Goal: Find specific page/section: Find specific page/section

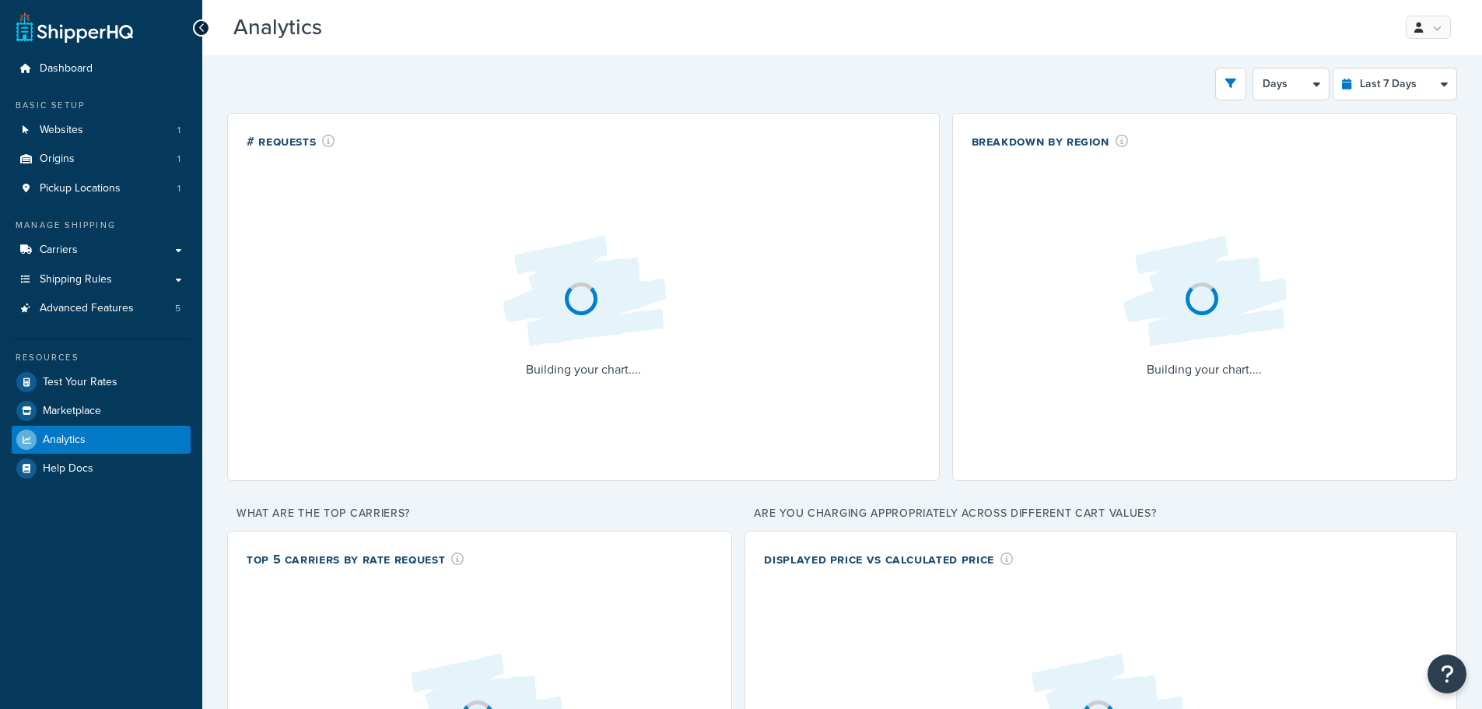
select select "last_7_days"
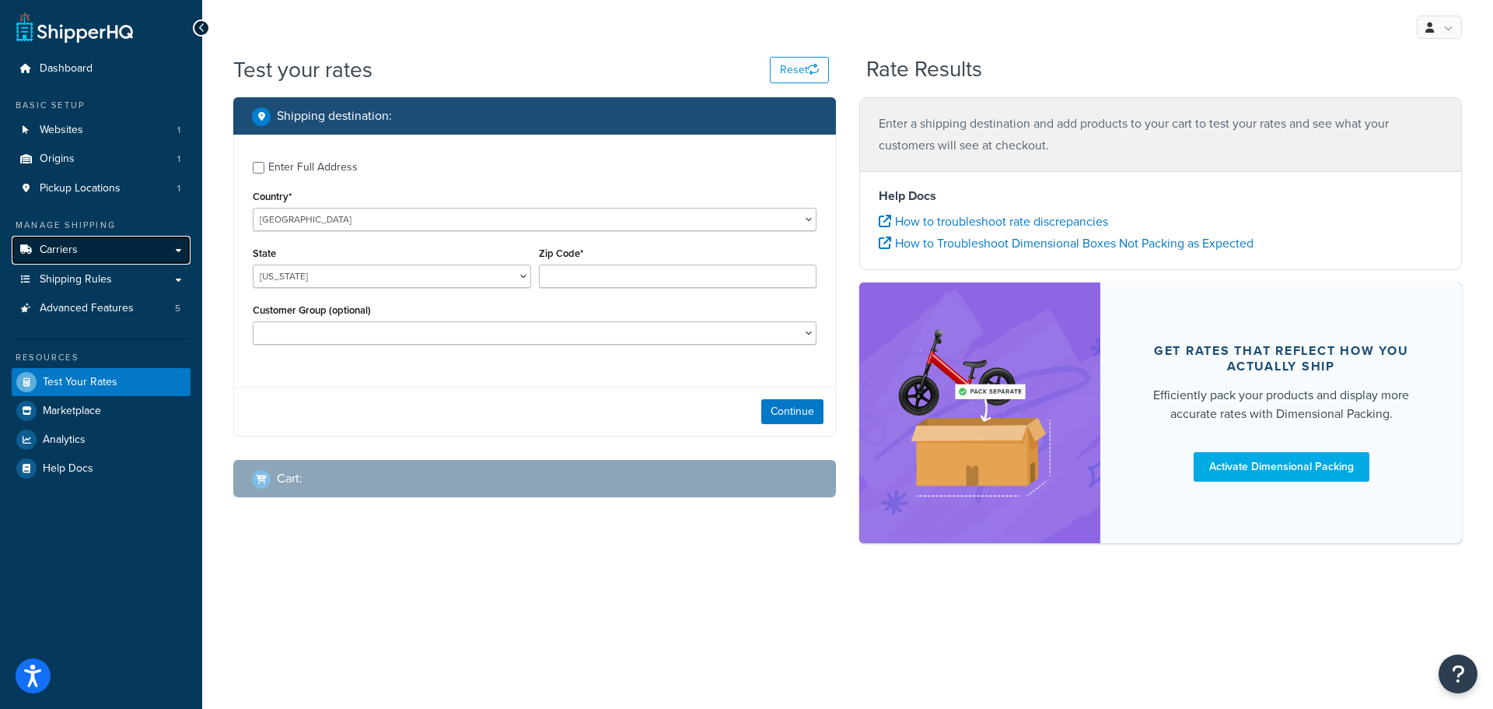
click at [75, 249] on span "Carriers" at bounding box center [59, 249] width 38 height 13
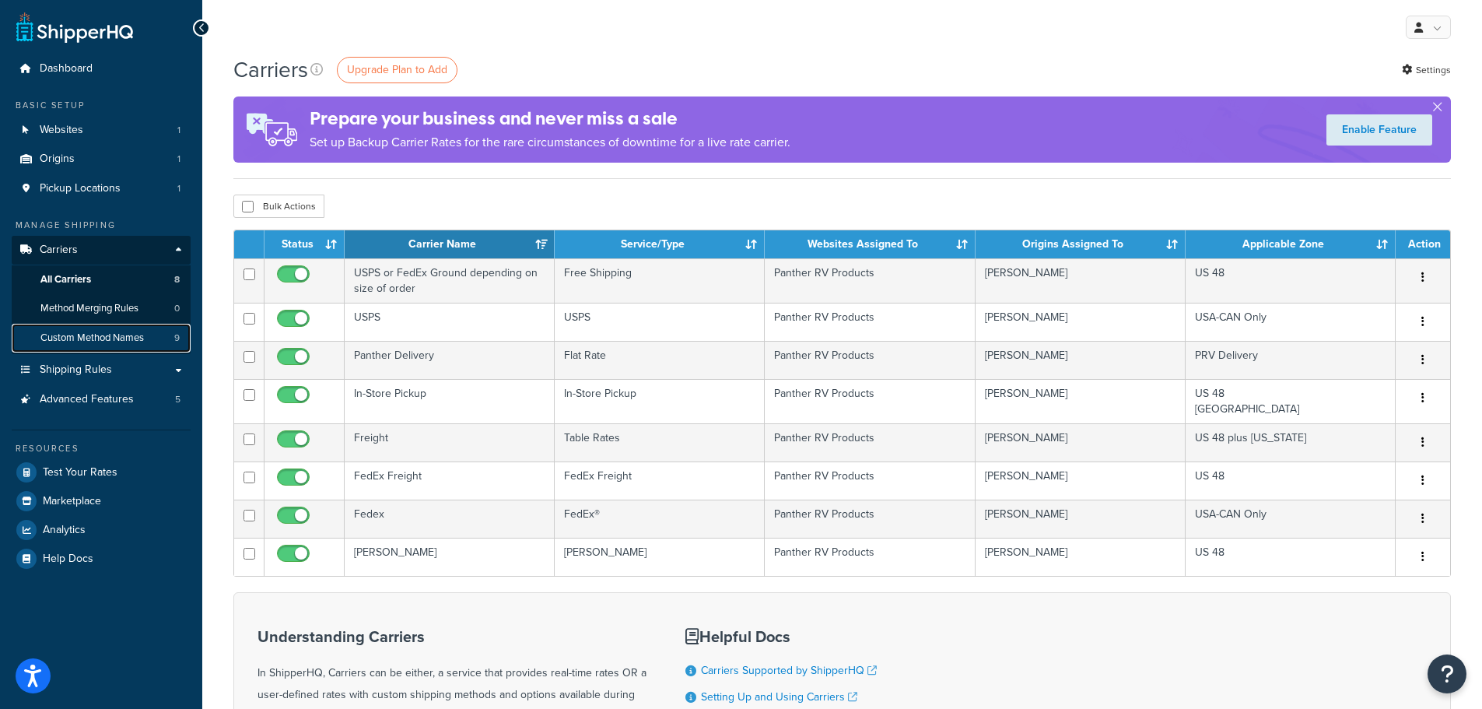
click at [100, 346] on link "Custom Method Names 9" at bounding box center [101, 338] width 179 height 29
